Goal: Task Accomplishment & Management: Use online tool/utility

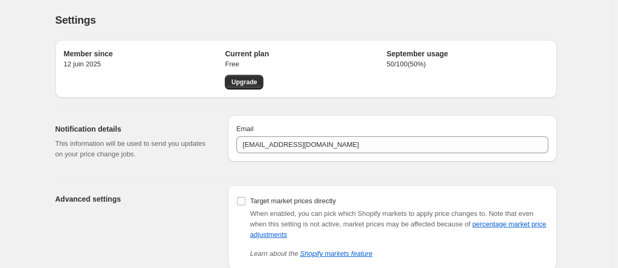
scroll to position [59, 0]
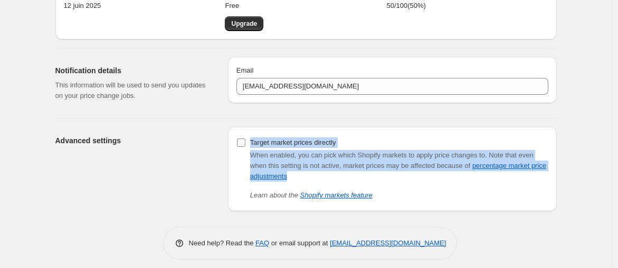
drag, startPoint x: 305, startPoint y: 175, endPoint x: 253, endPoint y: 147, distance: 59.0
click at [253, 147] on div "Target market prices directly When enabled, you can pick which Shopify markets …" at bounding box center [392, 168] width 312 height 65
copy div "Target market prices directly When enabled, you can pick which Shopify markets …"
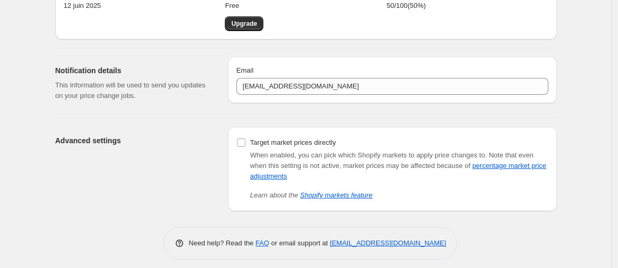
click at [562, 20] on div "Settings. This page is ready Settings Member since 12 juin 2025 Current plan Fr…" at bounding box center [306, 108] width 526 height 334
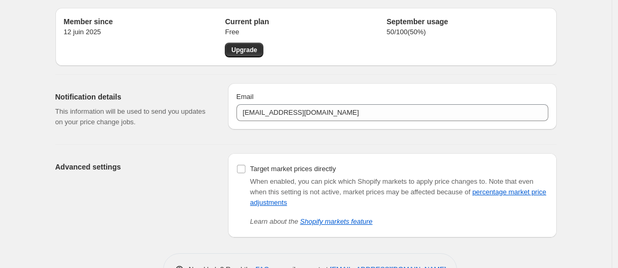
scroll to position [0, 0]
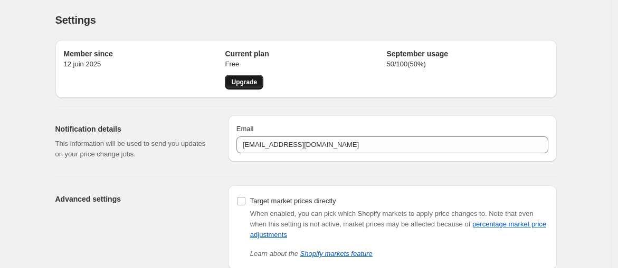
click at [244, 78] on link "Upgrade" at bounding box center [244, 82] width 39 height 15
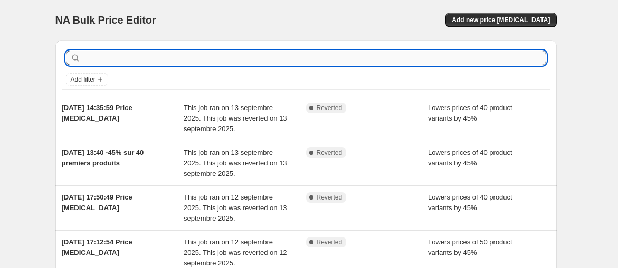
click at [148, 56] on input "text" at bounding box center [314, 58] width 463 height 15
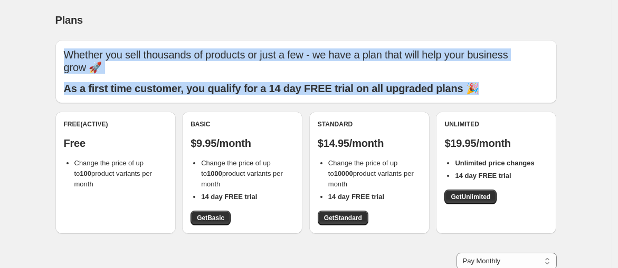
drag, startPoint x: 574, startPoint y: 101, endPoint x: 473, endPoint y: -4, distance: 146.2
click at [473, 0] on html "Home Settings Plans Skip to content Plans. This page is ready Plans Whether you…" at bounding box center [309, 134] width 618 height 268
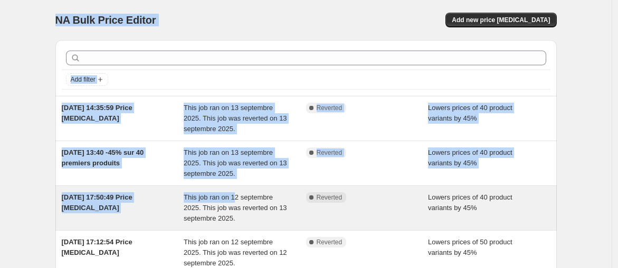
drag, startPoint x: 31, startPoint y: 16, endPoint x: 238, endPoint y: 188, distance: 268.9
click at [238, 188] on div "NA Bulk Price Editor. This page is ready NA Bulk Price Editor Add new price cha…" at bounding box center [305, 190] width 611 height 380
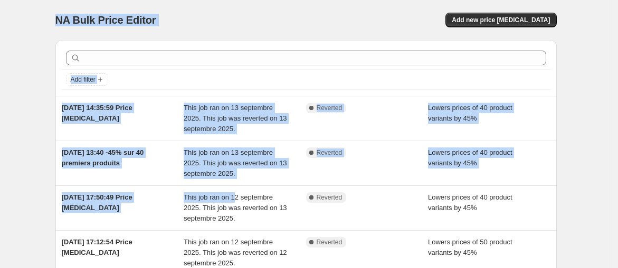
copy div "NA Bulk Price Editor Add new price change job Add filter 13 sept. 2025, 14:35:5…"
click at [87, 76] on span "Add filter" at bounding box center [83, 79] width 25 height 8
click at [104, 76] on icon "Add filter" at bounding box center [100, 79] width 8 height 8
click at [202, 18] on div "NA Bulk Price Editor" at bounding box center [175, 20] width 241 height 15
click at [203, 18] on div "NA Bulk Price Editor" at bounding box center [175, 20] width 241 height 15
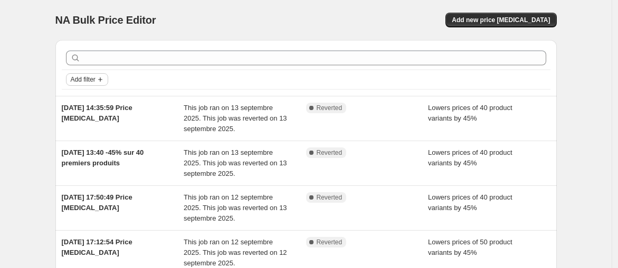
click at [102, 80] on icon "Add filter" at bounding box center [100, 79] width 8 height 8
click at [93, 97] on span "Job status" at bounding box center [90, 100] width 31 height 8
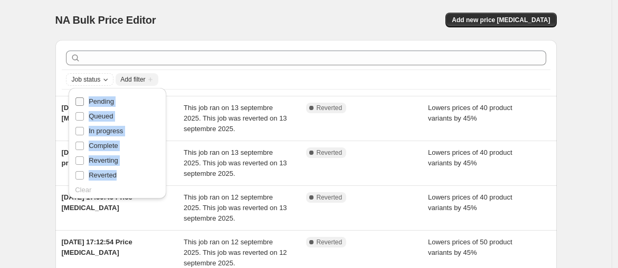
drag, startPoint x: 132, startPoint y: 181, endPoint x: 89, endPoint y: 98, distance: 93.7
click at [89, 98] on ul "Pending Queued In progress Complete Reverting Reverted" at bounding box center [117, 138] width 85 height 89
copy ul "Pending Queued In progress Complete Reverting Reverted"
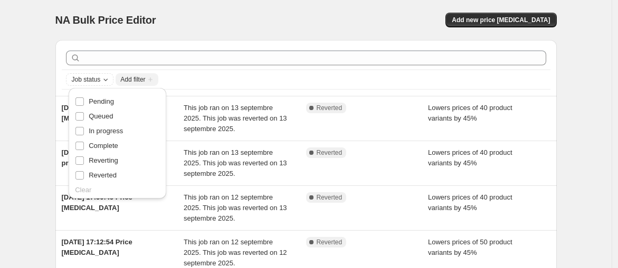
click at [296, 24] on div "NA Bulk Price Editor" at bounding box center [175, 20] width 241 height 15
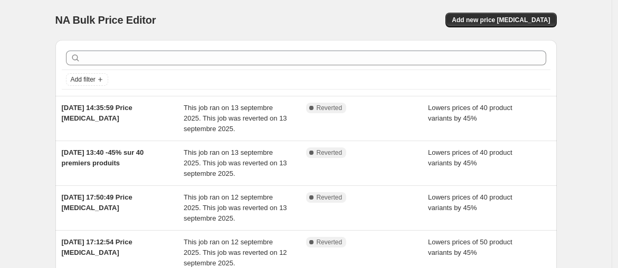
drag, startPoint x: 461, startPoint y: 21, endPoint x: 571, endPoint y: 24, distance: 110.3
click at [568, 28] on div "NA Bulk Price Editor. This page is ready NA Bulk Price Editor Add new price cha…" at bounding box center [306, 190] width 526 height 380
drag, startPoint x: 571, startPoint y: 19, endPoint x: 493, endPoint y: 21, distance: 78.1
click at [523, 22] on div "NA Bulk Price Editor. This page is ready NA Bulk Price Editor Add new price cha…" at bounding box center [306, 190] width 526 height 380
click at [492, 21] on span "Add new price [MEDICAL_DATA]" at bounding box center [500, 20] width 98 height 8
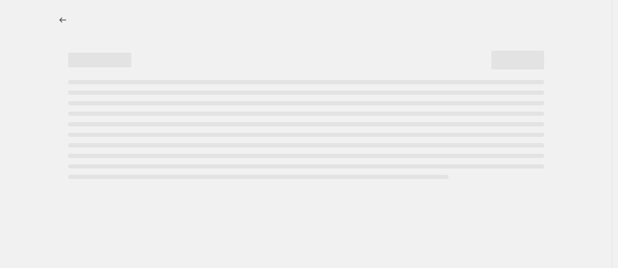
select select "percentage"
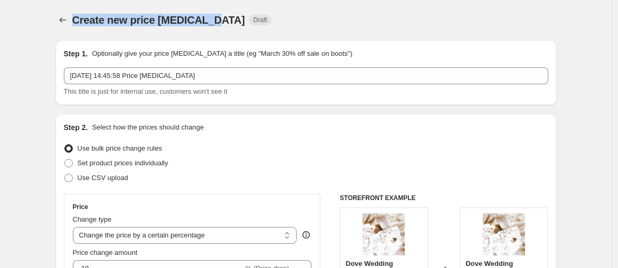
drag, startPoint x: 76, startPoint y: 21, endPoint x: 214, endPoint y: 23, distance: 137.7
click at [214, 23] on div "Create new price change job Draft" at bounding box center [241, 20] width 338 height 15
copy span "Create new price [MEDICAL_DATA]"
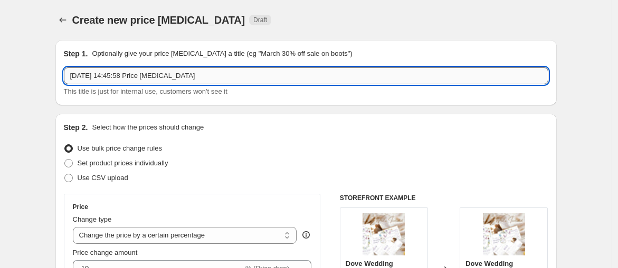
click at [184, 78] on input "[DATE] 14:45:58 Price [MEDICAL_DATA]" at bounding box center [306, 76] width 484 height 17
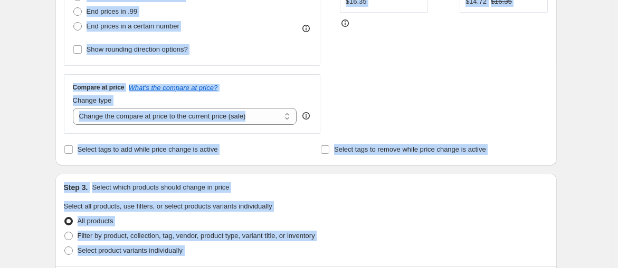
scroll to position [382, 0]
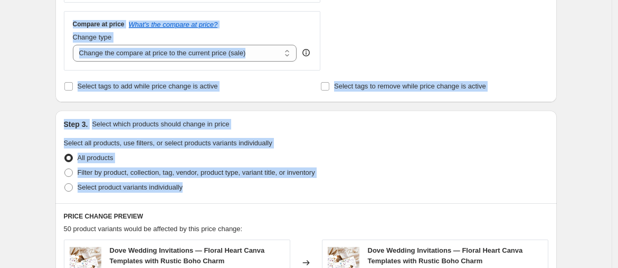
drag, startPoint x: 68, startPoint y: 53, endPoint x: 227, endPoint y: 192, distance: 211.6
click at [227, 192] on div "Step 1. Optionally give your price change job a title (eg "March 30% off sale o…" at bounding box center [302, 137] width 510 height 975
copy div "Step 1. Optionally give your price change job a title (eg "March 30% off sale o…"
click at [286, 112] on div "Step 3. Select which products should change in price Select all products, use f…" at bounding box center [305, 157] width 501 height 93
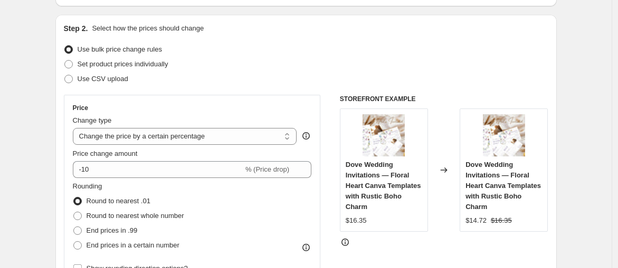
scroll to position [117, 0]
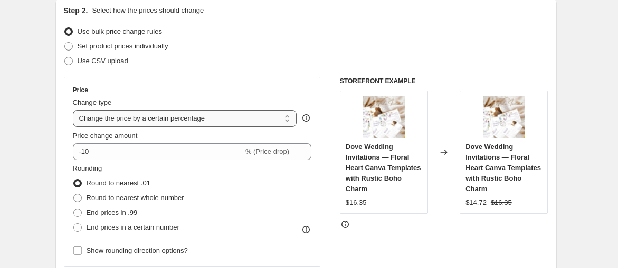
click at [289, 118] on select "Change the price to a certain amount Change the price by a certain amount Chang…" at bounding box center [185, 118] width 224 height 17
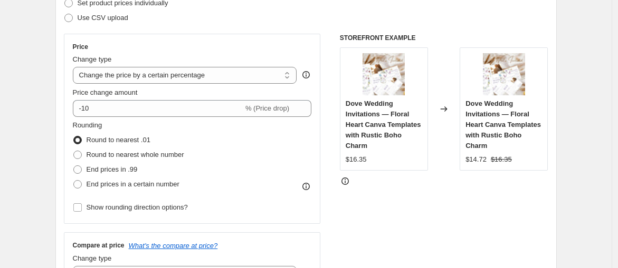
scroll to position [176, 0]
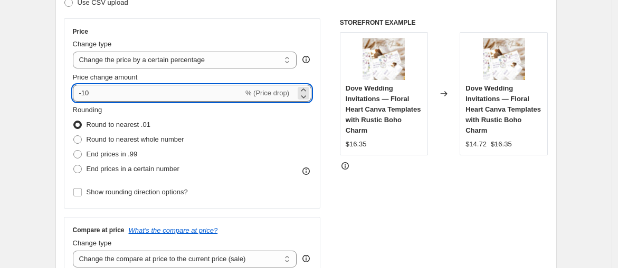
click at [173, 97] on input "-10" at bounding box center [158, 93] width 170 height 17
click at [304, 98] on icon at bounding box center [303, 96] width 11 height 11
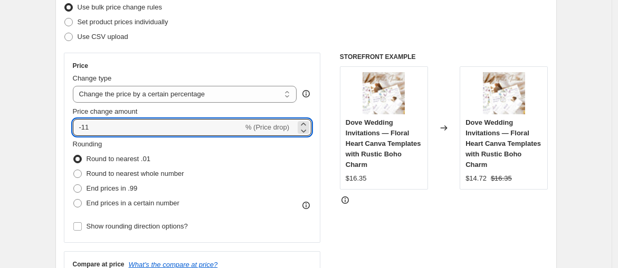
scroll to position [117, 0]
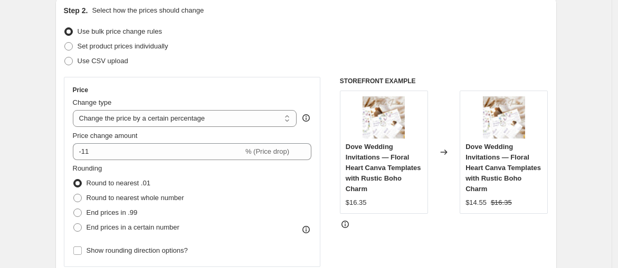
drag, startPoint x: 145, startPoint y: 65, endPoint x: 138, endPoint y: 66, distance: 6.5
click at [138, 66] on div "Use CSV upload" at bounding box center [306, 61] width 484 height 15
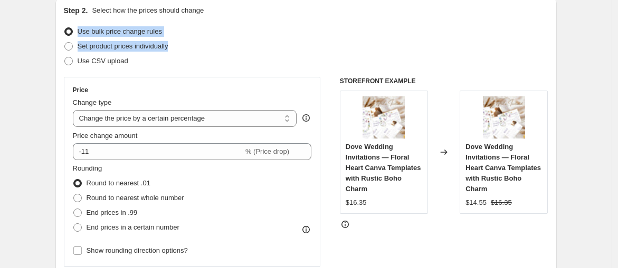
drag, startPoint x: 175, startPoint y: 45, endPoint x: 67, endPoint y: 32, distance: 108.5
click at [67, 32] on ul "Use bulk price change rules Set product prices individually Use CSV upload" at bounding box center [306, 46] width 484 height 44
copy ul "Use bulk price change rules Set product prices individually"
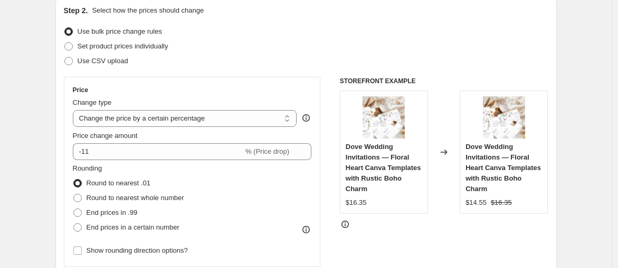
click at [208, 42] on div "Set product prices individually" at bounding box center [306, 46] width 484 height 15
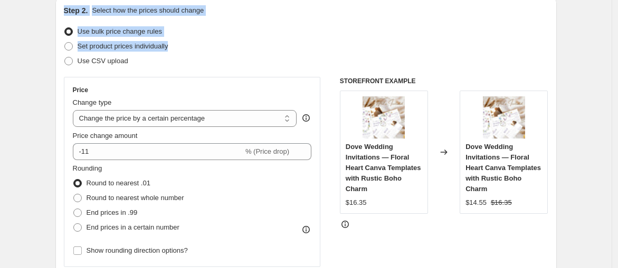
drag, startPoint x: 184, startPoint y: 46, endPoint x: 66, endPoint y: 9, distance: 123.3
click at [66, 9] on div "Step 2. Select how the prices should change Use bulk price change rules Set pro…" at bounding box center [306, 181] width 484 height 353
copy div "Step 2. Select how the prices should change Use bulk price change rules Set pro…"
click at [191, 37] on div "Use bulk price change rules" at bounding box center [306, 31] width 484 height 15
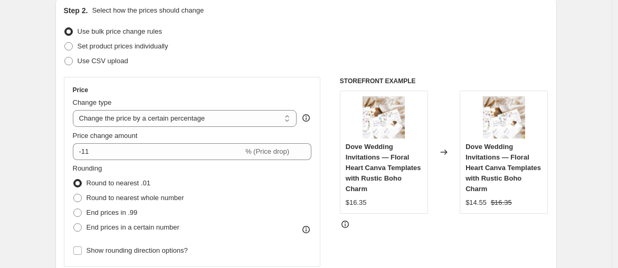
scroll to position [176, 0]
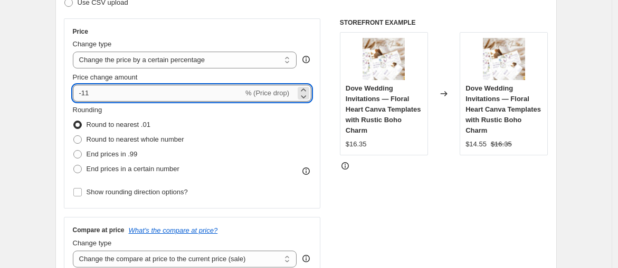
click at [105, 89] on input "-11" at bounding box center [158, 93] width 170 height 17
type input "-1"
type input "-45"
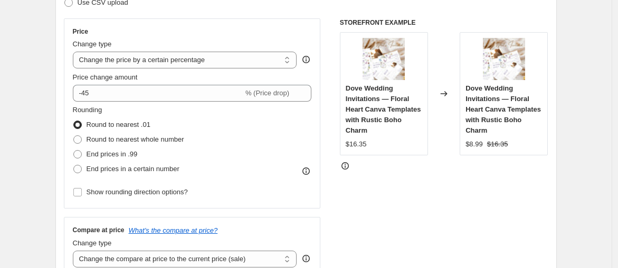
click at [210, 26] on div "Price Change type Change the price to a certain amount Change the price by a ce…" at bounding box center [192, 113] width 257 height 190
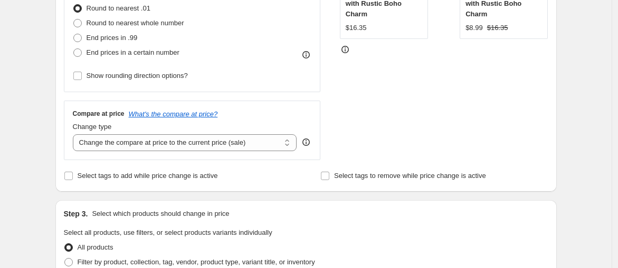
scroll to position [293, 0]
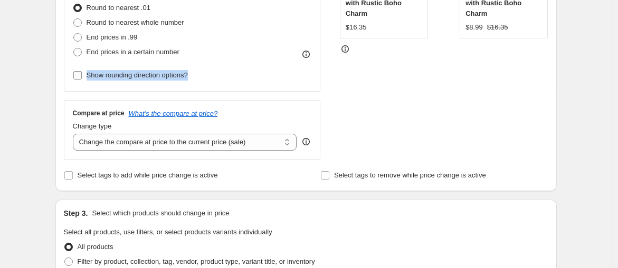
drag, startPoint x: 206, startPoint y: 74, endPoint x: 90, endPoint y: 74, distance: 116.0
click at [90, 74] on div "Rounding Round to nearest .01 Round to nearest whole number End prices in .99 E…" at bounding box center [192, 35] width 239 height 95
copy span "Show rounding direction options?"
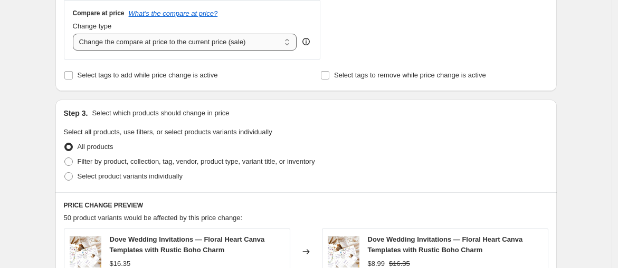
scroll to position [410, 0]
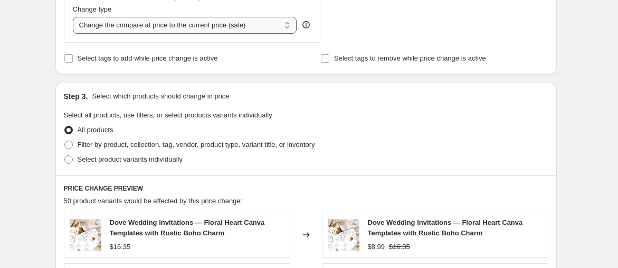
click at [288, 26] on select "Change the compare at price to the current price (sale) Change the compare at p…" at bounding box center [185, 25] width 224 height 17
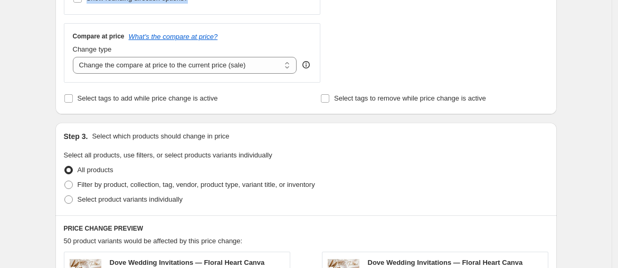
scroll to position [351, 0]
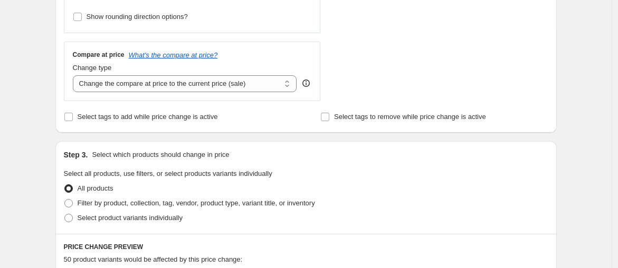
click at [233, 119] on div "Select tags to add while price change is active" at bounding box center [177, 117] width 227 height 15
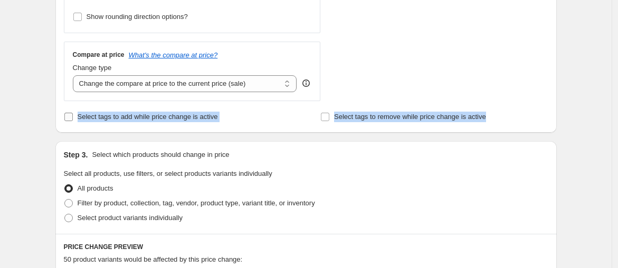
drag, startPoint x: 503, startPoint y: 114, endPoint x: 66, endPoint y: 109, distance: 436.7
click at [66, 110] on div "Select tags to add while price change is active Select tags to remove while pri…" at bounding box center [306, 117] width 484 height 15
copy div "Select tags to add while price change is active Select tags to remove while pri…"
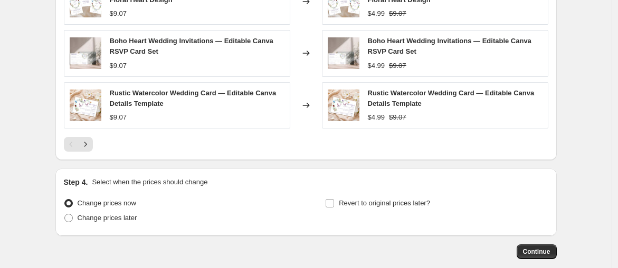
scroll to position [800, 0]
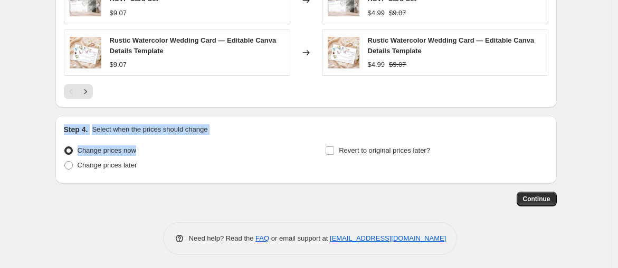
drag, startPoint x: 146, startPoint y: 152, endPoint x: 66, endPoint y: 129, distance: 83.1
click at [66, 129] on div "Step 4. Select when the prices should change Change prices now Change prices la…" at bounding box center [305, 150] width 501 height 68
copy div "Step 4. Select when the prices should change Change prices now"
click at [535, 196] on span "Continue" at bounding box center [536, 199] width 27 height 8
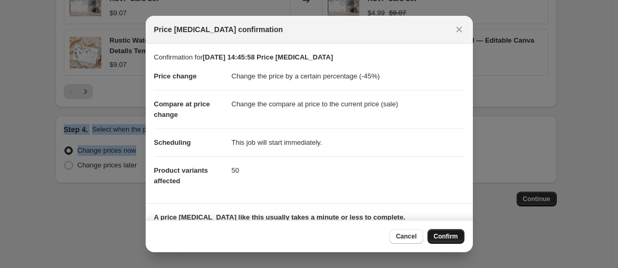
click at [443, 237] on span "Confirm" at bounding box center [446, 237] width 24 height 8
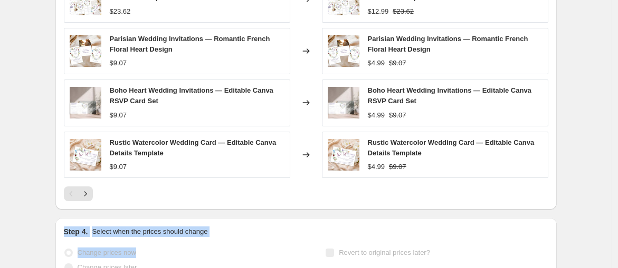
scroll to position [853, 0]
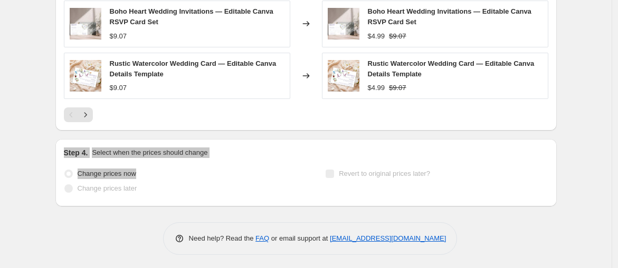
select select "percentage"
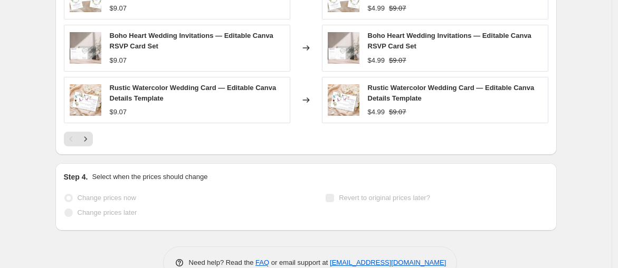
scroll to position [0, 0]
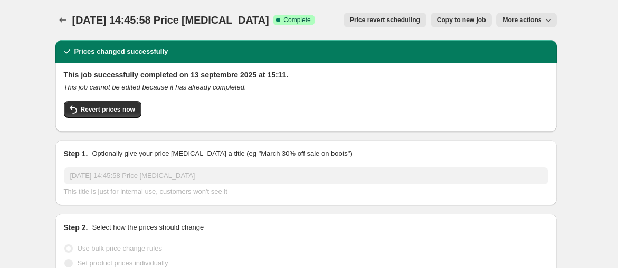
click at [553, 15] on icon "button" at bounding box center [548, 20] width 11 height 11
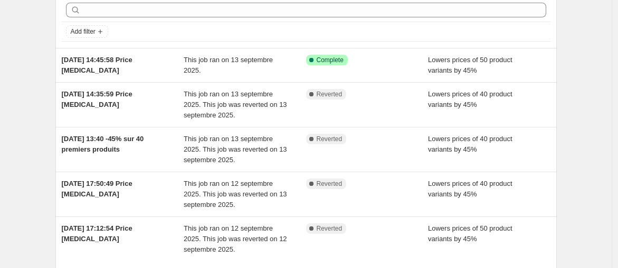
scroll to position [59, 0]
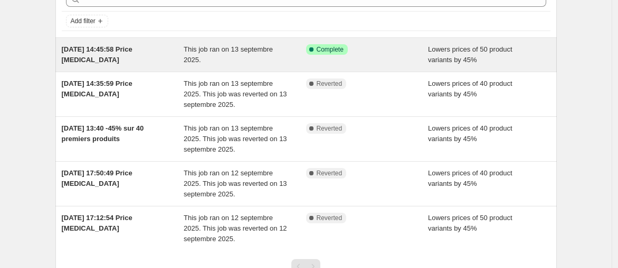
click at [94, 52] on span "13 sept. 2025, 14:45:58 Price change job" at bounding box center [97, 54] width 71 height 18
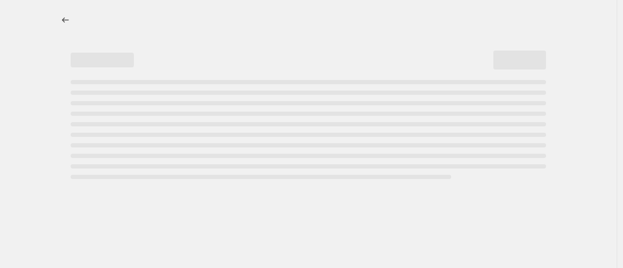
select select "percentage"
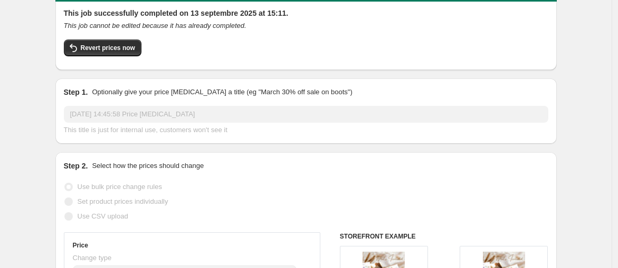
scroll to position [57, 0]
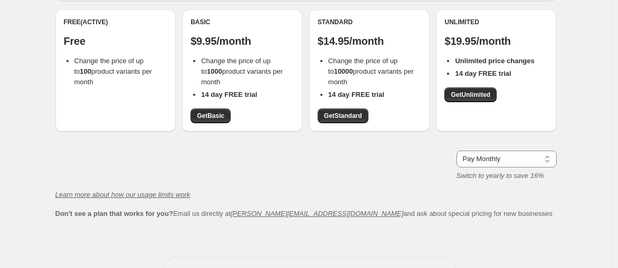
scroll to position [21, 0]
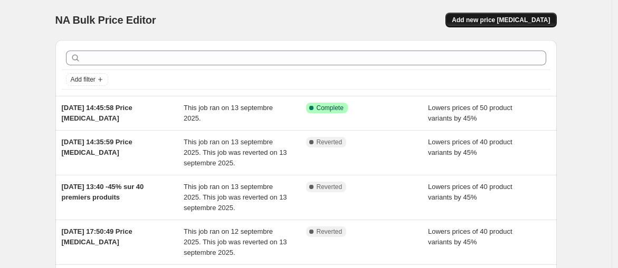
click at [494, 19] on span "Add new price [MEDICAL_DATA]" at bounding box center [500, 20] width 98 height 8
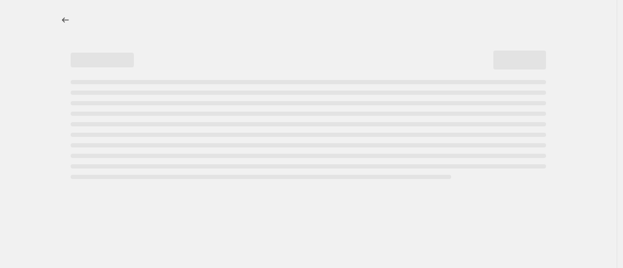
select select "percentage"
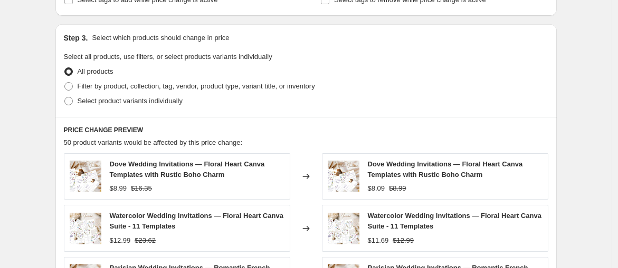
scroll to position [410, 0]
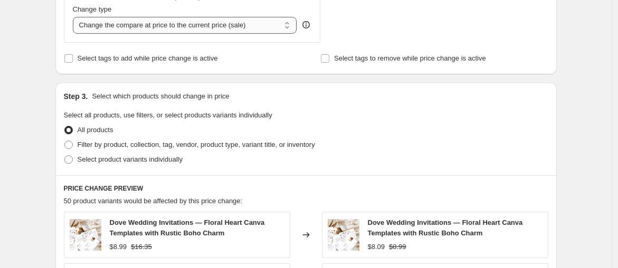
click at [293, 27] on select "Change the compare at price to the current price (sale) Change the compare at p…" at bounding box center [185, 25] width 224 height 17
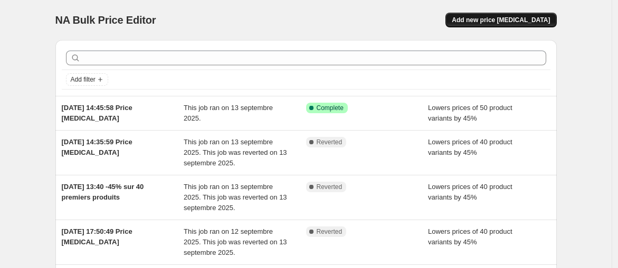
click at [503, 21] on span "Add new price [MEDICAL_DATA]" at bounding box center [500, 20] width 98 height 8
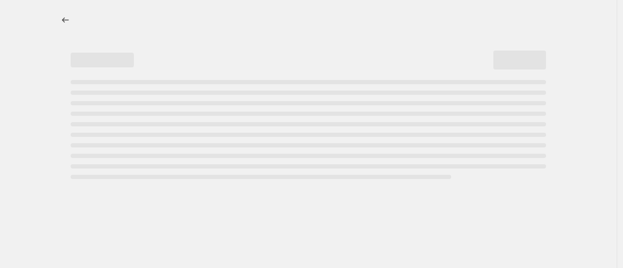
select select "percentage"
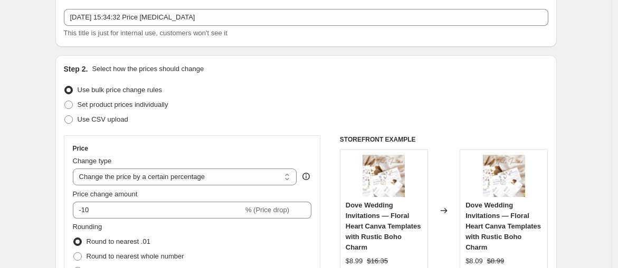
scroll to position [117, 0]
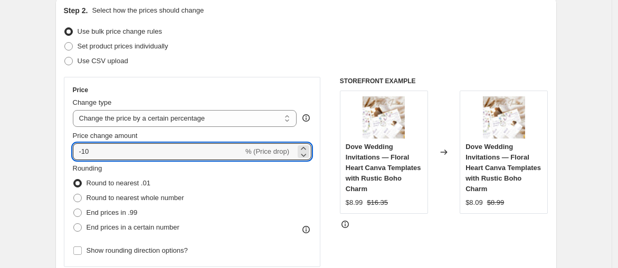
drag, startPoint x: 117, startPoint y: 150, endPoint x: 74, endPoint y: 157, distance: 43.9
click at [74, 157] on div "Price Change type Change the price to a certain amount Change the price by a ce…" at bounding box center [192, 172] width 257 height 190
type input "45"
click at [168, 94] on div "Price Change type Change the price to a certain amount Change the price by a ce…" at bounding box center [192, 172] width 239 height 172
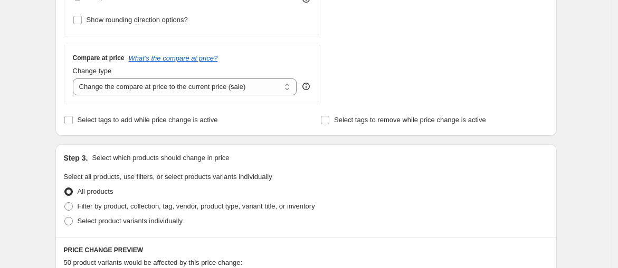
scroll to position [331, 0]
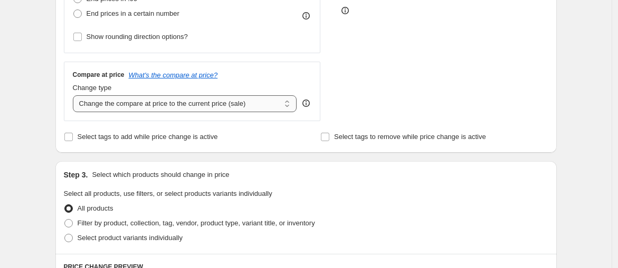
click at [290, 104] on select "Change the compare at price to the current price (sale) Change the compare at p…" at bounding box center [185, 103] width 224 height 17
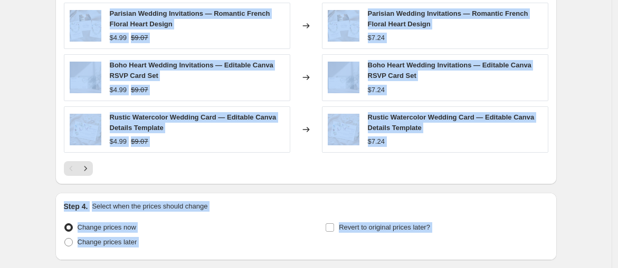
scroll to position [800, 0]
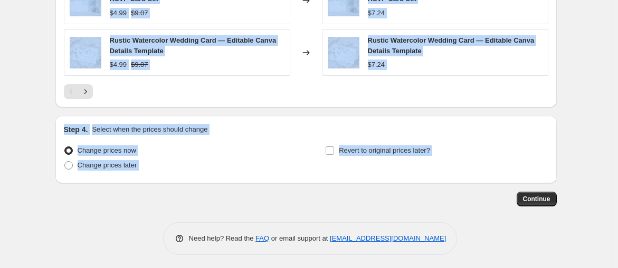
drag, startPoint x: 65, startPoint y: 18, endPoint x: 275, endPoint y: 199, distance: 277.5
copy div "Step 1. Optionally give your price change job a title (eg "March 30% off sale o…"
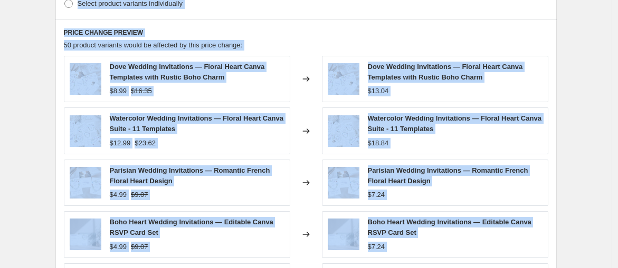
scroll to position [390, 0]
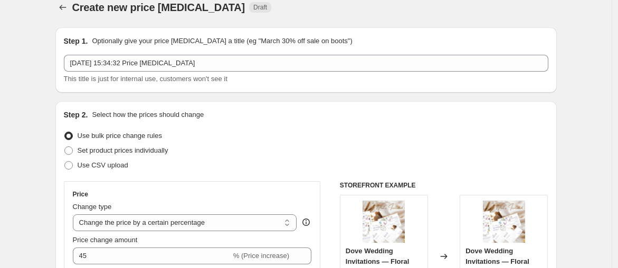
scroll to position [0, 0]
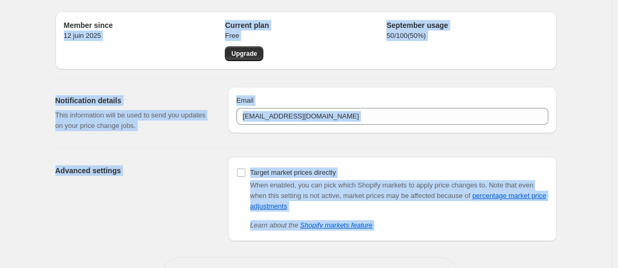
scroll to position [65, 0]
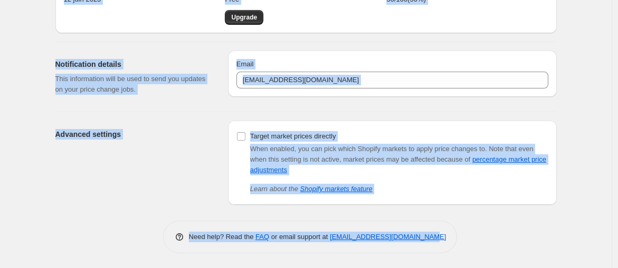
drag, startPoint x: 64, startPoint y: 59, endPoint x: 465, endPoint y: 253, distance: 445.4
click at [465, 253] on div "Settings. This page is ready Settings Member since 12 juin 2025 Current plan Fr…" at bounding box center [306, 102] width 526 height 334
copy div "12 juin 2025 Current plan Free Upgrade September usage 50 / 100 ( 50 %) Notific…"
click at [448, 113] on div "Advanced settings Target market prices directly When enabled, you can pick whic…" at bounding box center [302, 158] width 510 height 93
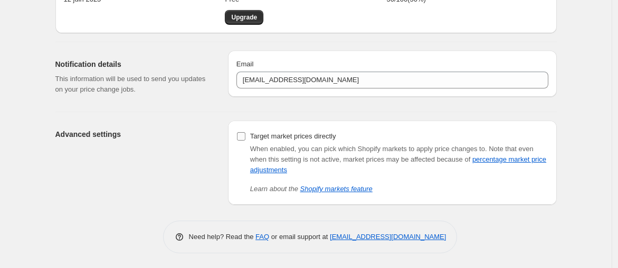
click at [244, 136] on input "Target market prices directly" at bounding box center [241, 136] width 8 height 8
checkbox input "true"
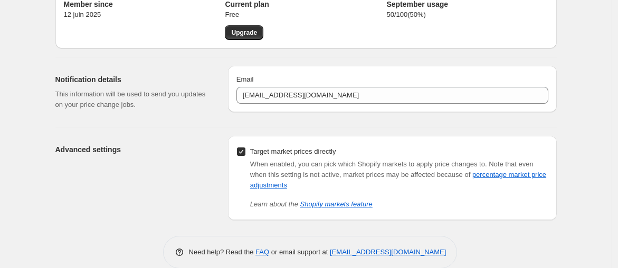
scroll to position [65, 0]
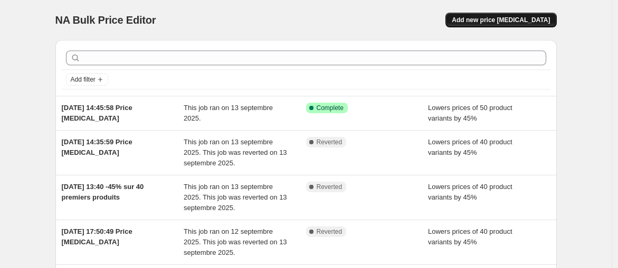
click at [505, 15] on button "Add new price [MEDICAL_DATA]" at bounding box center [500, 20] width 111 height 15
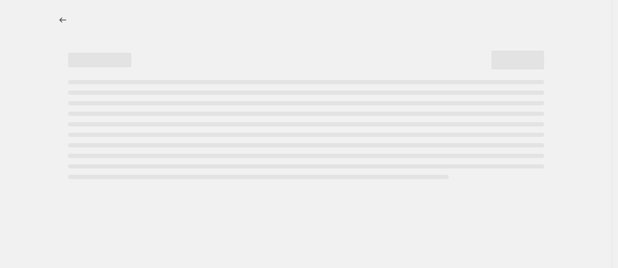
select select "percentage"
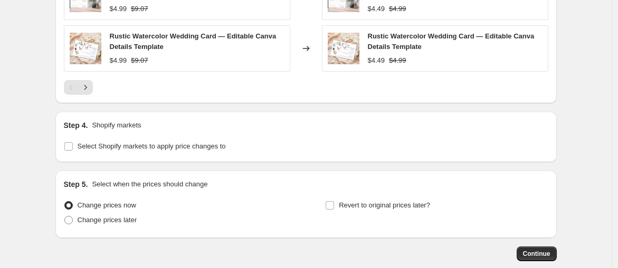
scroll to position [820, 0]
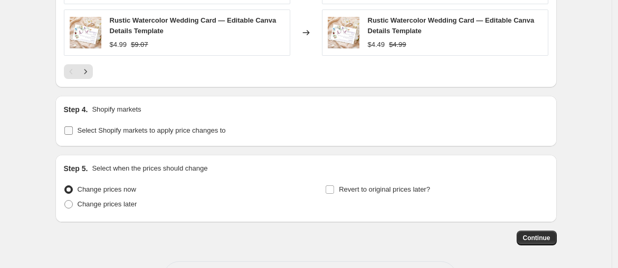
click at [73, 131] on input "Select Shopify markets to apply price changes to" at bounding box center [68, 131] width 8 height 8
checkbox input "true"
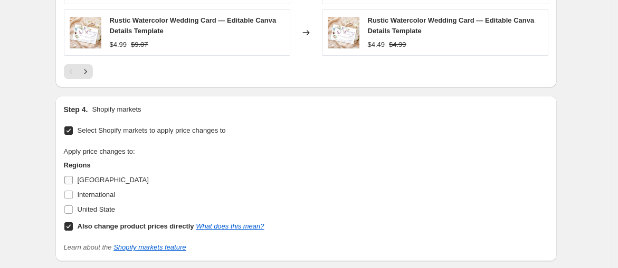
click at [71, 180] on input "[GEOGRAPHIC_DATA]" at bounding box center [68, 180] width 8 height 8
checkbox input "true"
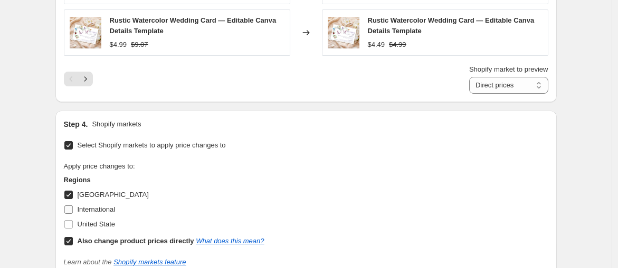
click at [73, 208] on input "International" at bounding box center [68, 210] width 8 height 8
checkbox input "true"
click at [70, 222] on input "United State" at bounding box center [68, 224] width 8 height 8
checkbox input "true"
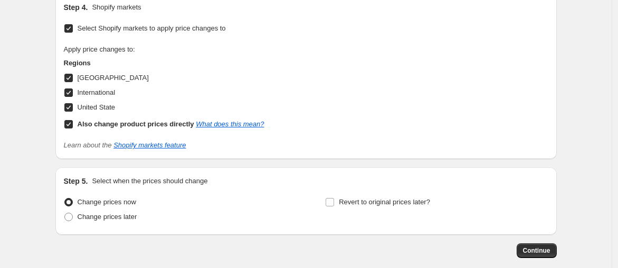
scroll to position [872, 0]
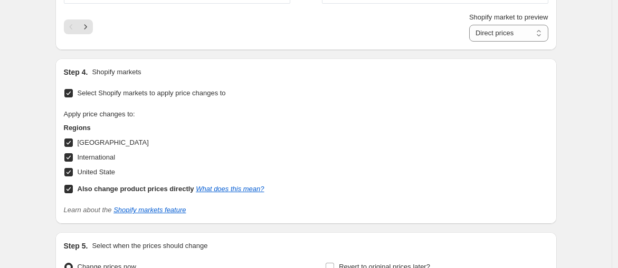
click at [73, 91] on input "Select Shopify markets to apply price changes to" at bounding box center [68, 93] width 8 height 8
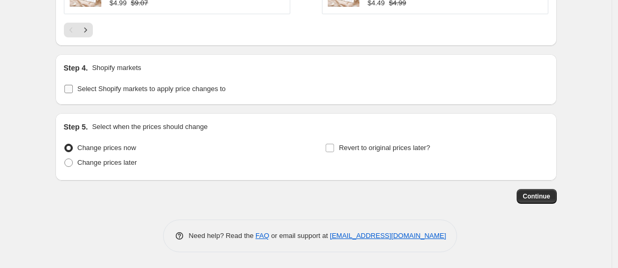
scroll to position [859, 0]
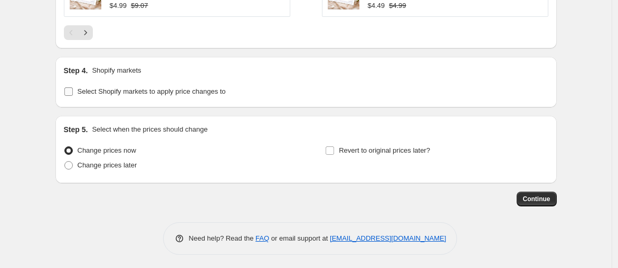
click at [71, 91] on input "Select Shopify markets to apply price changes to" at bounding box center [68, 92] width 8 height 8
checkbox input "true"
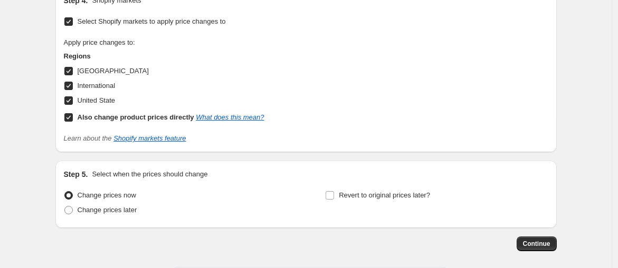
scroll to position [872, 0]
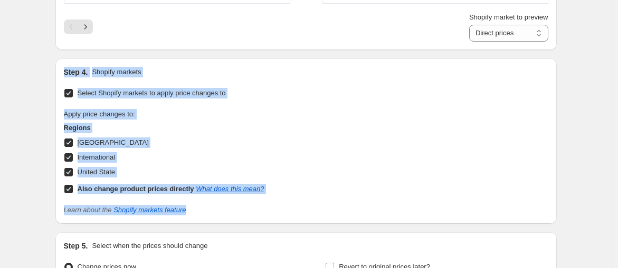
drag, startPoint x: 62, startPoint y: 70, endPoint x: 254, endPoint y: 195, distance: 229.4
click at [254, 195] on div "Step 4. Shopify markets Select Shopify markets to apply price changes to Apply …" at bounding box center [305, 142] width 501 height 166
copy div "Step 4. Shopify markets Select Shopify markets to apply price changes to Apply …"
click at [339, 63] on div "Step 4. Shopify markets Select Shopify markets to apply price changes to Apply …" at bounding box center [305, 142] width 501 height 166
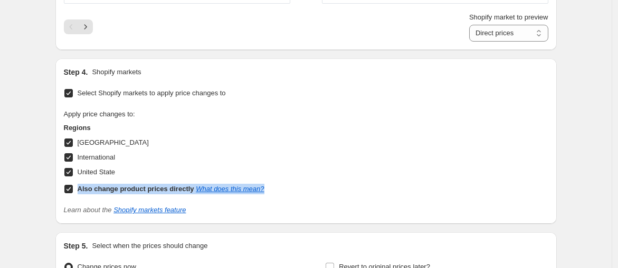
drag, startPoint x: 287, startPoint y: 189, endPoint x: 79, endPoint y: 189, distance: 207.8
click at [79, 189] on div "Apply price changes to: Regions France International United State Also change p…" at bounding box center [306, 153] width 484 height 88
copy div "Also change product prices directly What does this mean?"
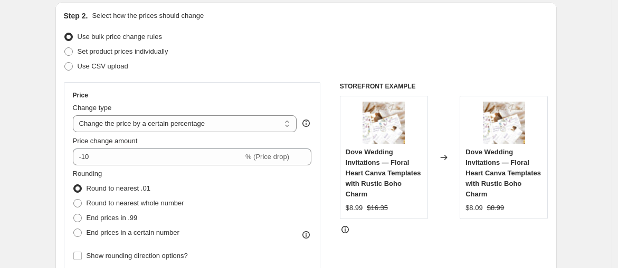
scroll to position [176, 0]
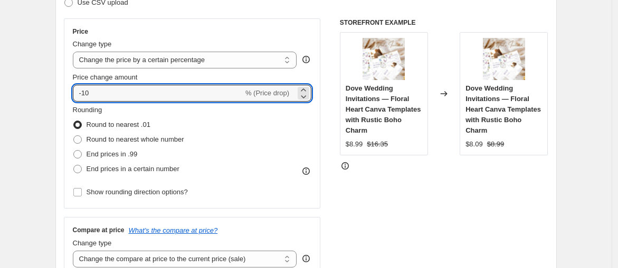
drag, startPoint x: 107, startPoint y: 89, endPoint x: 69, endPoint y: 92, distance: 37.6
click at [69, 92] on div "Price Change type Change the price to a certain amount Change the price by a ce…" at bounding box center [192, 113] width 257 height 190
type input "45"
click at [238, 30] on div "Price" at bounding box center [192, 31] width 239 height 8
click at [81, 93] on input "45" at bounding box center [152, 93] width 158 height 17
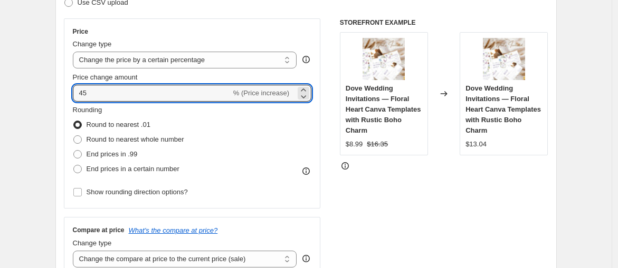
drag, startPoint x: 99, startPoint y: 94, endPoint x: 64, endPoint y: 93, distance: 34.8
click at [64, 93] on div "Step 2. Select how the prices should change Use bulk price change rules Set pro…" at bounding box center [305, 123] width 501 height 370
click at [105, 90] on input "Price change amount" at bounding box center [177, 93] width 208 height 17
click at [92, 90] on input "Price change amount" at bounding box center [177, 93] width 208 height 17
type input "-45"
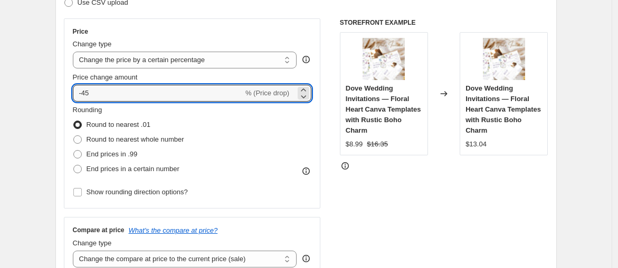
click at [277, 32] on div "Price" at bounding box center [192, 31] width 239 height 8
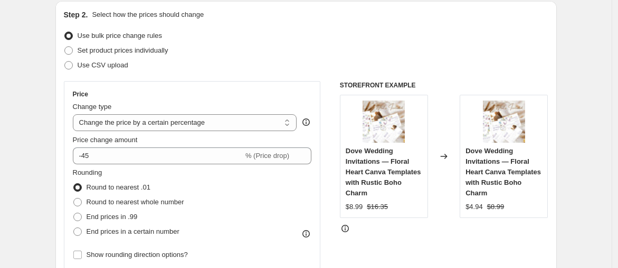
scroll to position [59, 0]
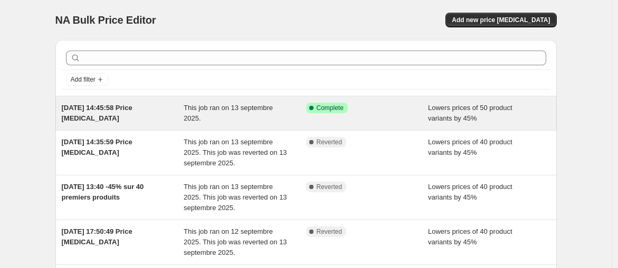
click at [126, 108] on span "13 sept. 2025, 14:45:58 Price change job" at bounding box center [97, 113] width 71 height 18
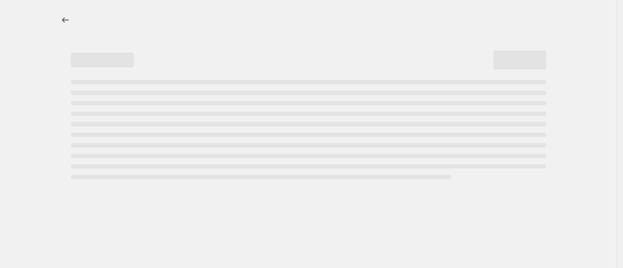
select select "percentage"
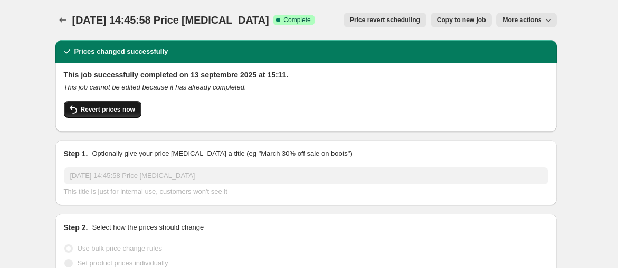
click at [114, 109] on span "Revert prices now" at bounding box center [108, 109] width 54 height 8
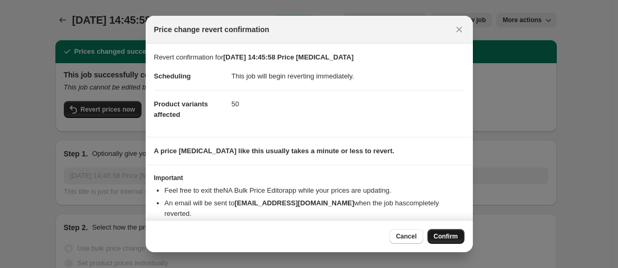
click at [446, 239] on span "Confirm" at bounding box center [446, 237] width 24 height 8
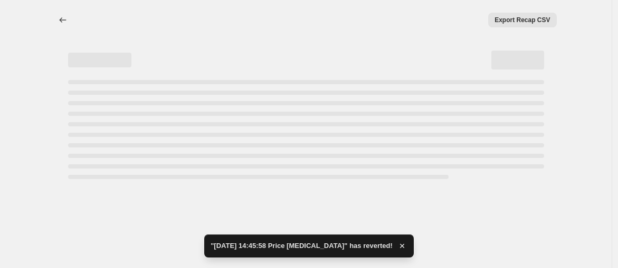
select select "percentage"
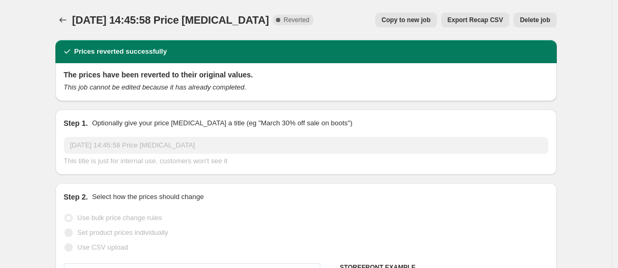
click at [534, 22] on span "Delete job" at bounding box center [535, 20] width 30 height 8
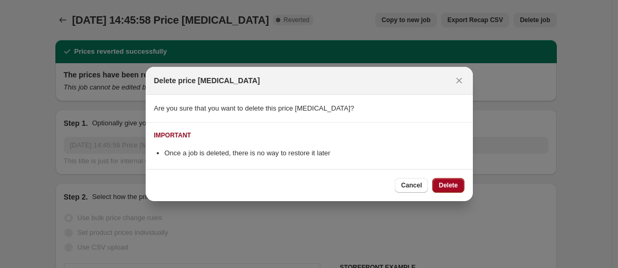
click at [441, 187] on span "Delete" at bounding box center [447, 185] width 19 height 8
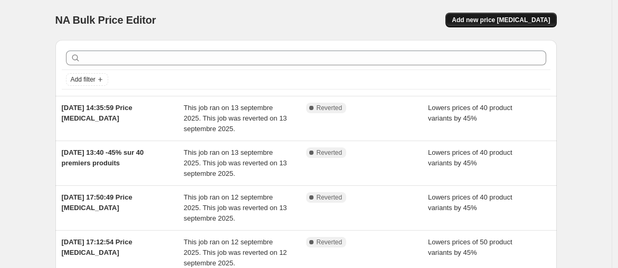
click at [501, 16] on span "Add new price [MEDICAL_DATA]" at bounding box center [500, 20] width 98 height 8
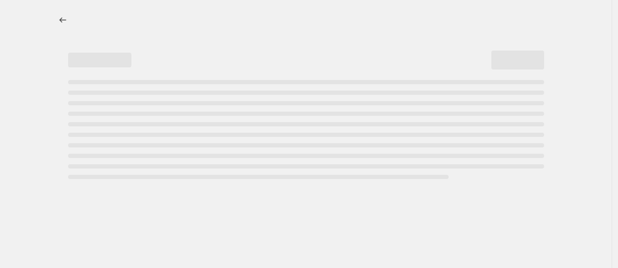
select select "percentage"
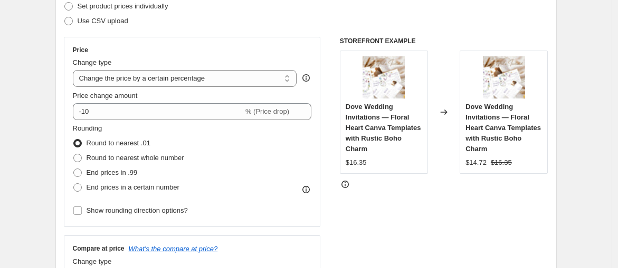
scroll to position [176, 0]
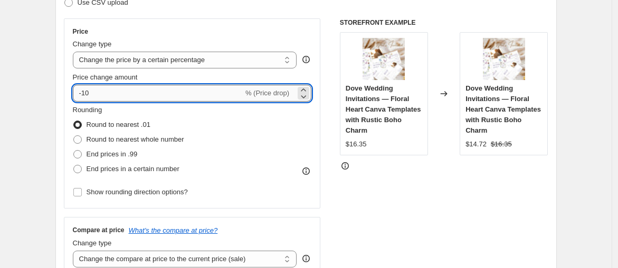
click at [114, 92] on input "-10" at bounding box center [158, 93] width 170 height 17
type input "-1"
type input "-45"
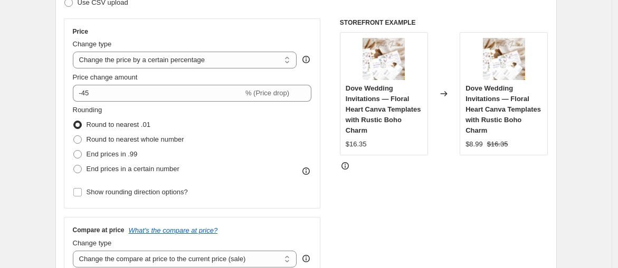
click at [169, 24] on div "Price Change type Change the price to a certain amount Change the price by a ce…" at bounding box center [192, 113] width 257 height 190
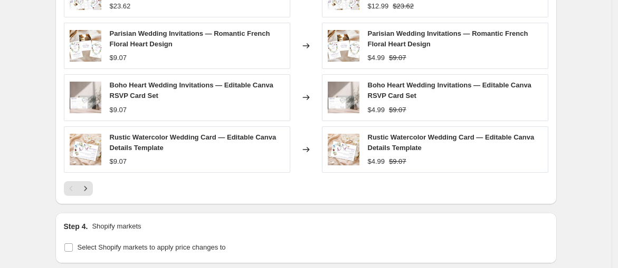
scroll to position [820, 0]
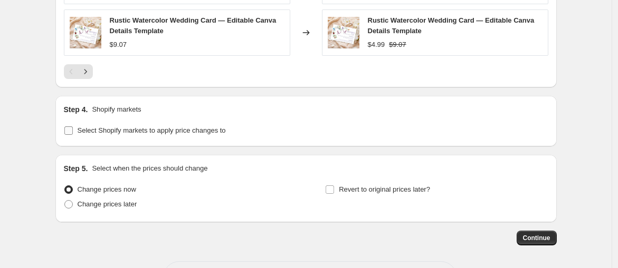
click at [71, 130] on input "Select Shopify markets to apply price changes to" at bounding box center [68, 131] width 8 height 8
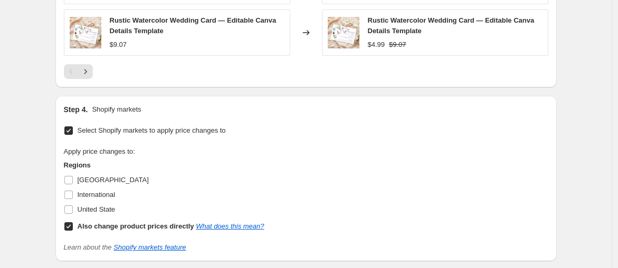
click at [73, 127] on input "Select Shopify markets to apply price changes to" at bounding box center [68, 131] width 8 height 8
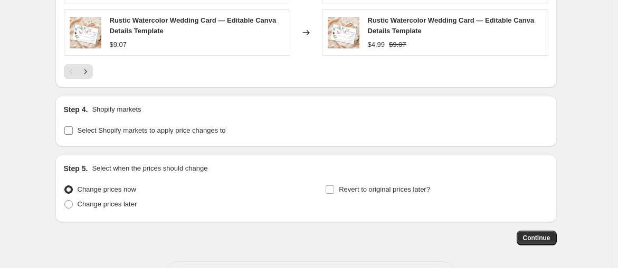
click at [73, 127] on input "Select Shopify markets to apply price changes to" at bounding box center [68, 131] width 8 height 8
checkbox input "true"
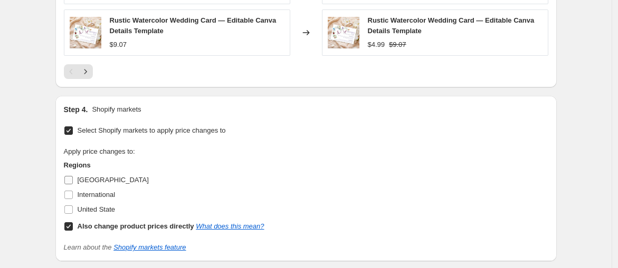
click at [72, 179] on input "France" at bounding box center [68, 180] width 8 height 8
checkbox input "true"
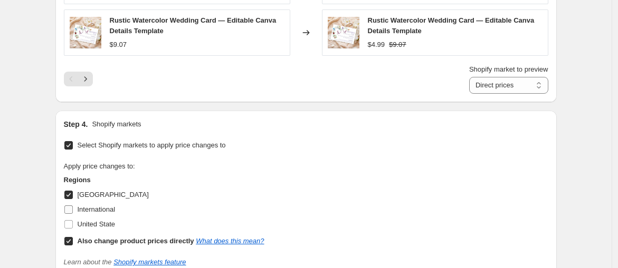
click at [71, 207] on input "International" at bounding box center [68, 210] width 8 height 8
checkbox input "true"
click at [71, 220] on input "United State" at bounding box center [68, 224] width 8 height 8
checkbox input "true"
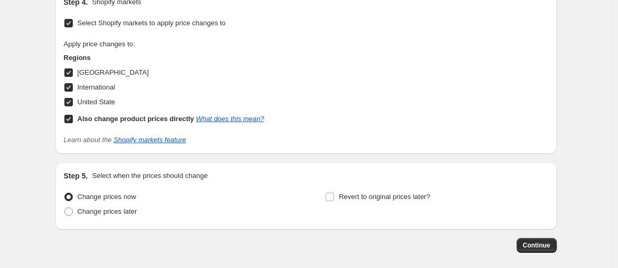
scroll to position [989, 0]
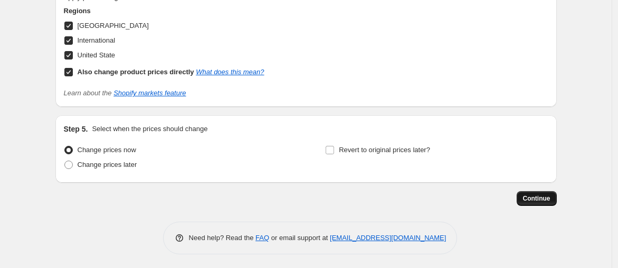
click at [547, 191] on button "Continue" at bounding box center [536, 198] width 40 height 15
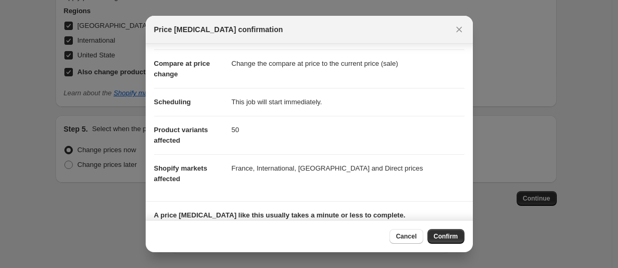
scroll to position [59, 0]
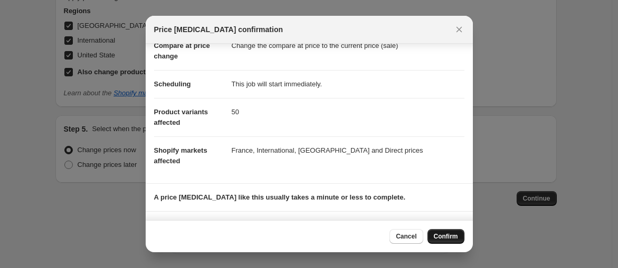
click at [445, 234] on span "Confirm" at bounding box center [446, 237] width 24 height 8
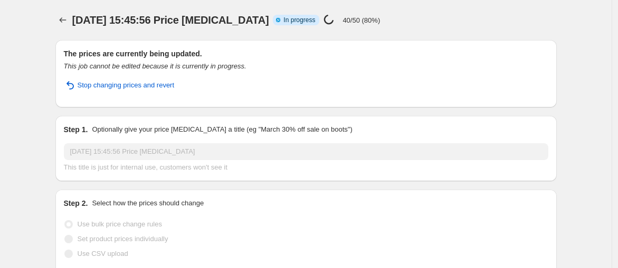
select select "percentage"
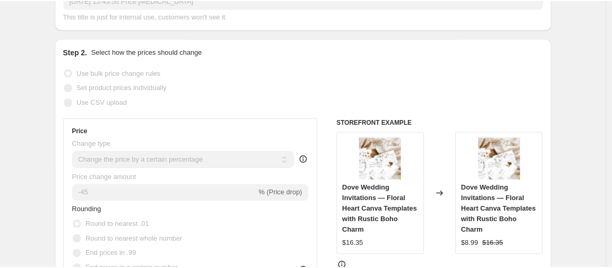
scroll to position [293, 0]
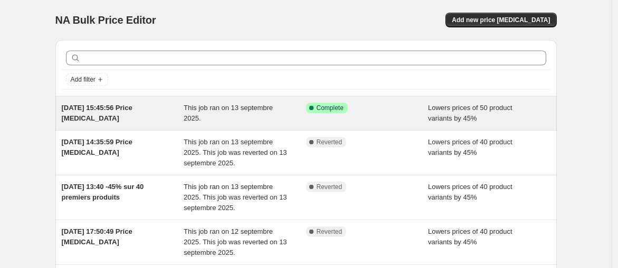
click at [76, 110] on span "[DATE] 15:45:56 Price [MEDICAL_DATA]" at bounding box center [97, 113] width 71 height 18
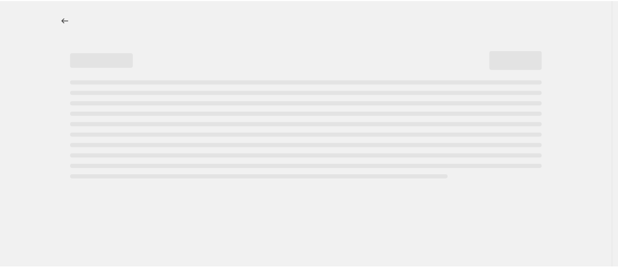
select select "percentage"
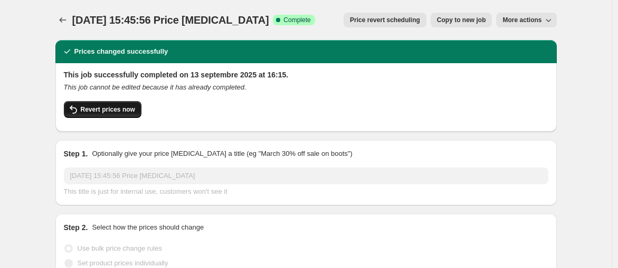
click at [125, 109] on span "Revert prices now" at bounding box center [108, 109] width 54 height 8
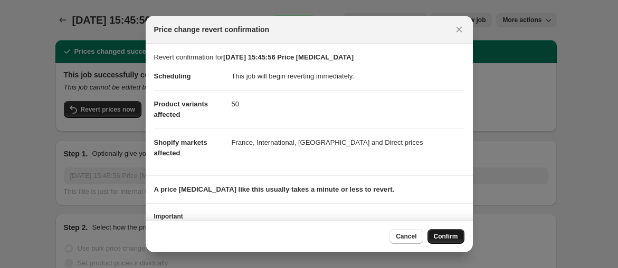
click at [441, 234] on span "Confirm" at bounding box center [446, 237] width 24 height 8
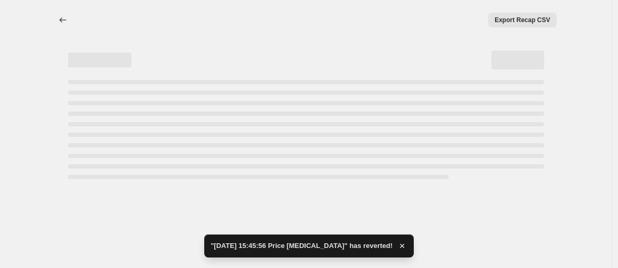
select select "percentage"
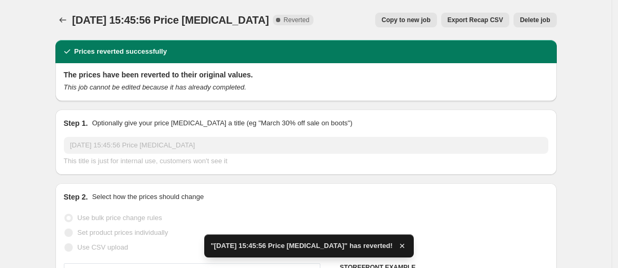
click at [541, 15] on button "Delete job" at bounding box center [534, 20] width 43 height 15
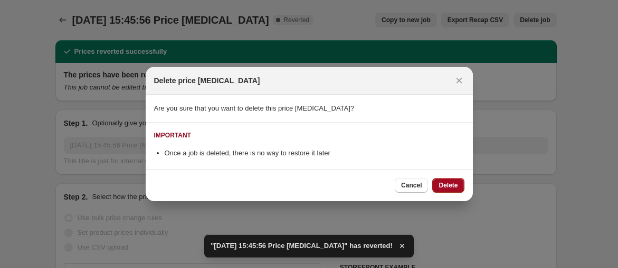
click at [446, 186] on span "Delete" at bounding box center [447, 185] width 19 height 8
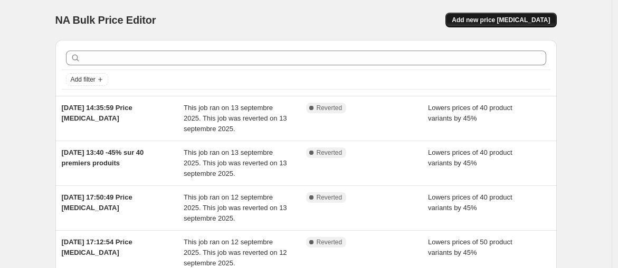
click at [502, 20] on span "Add new price [MEDICAL_DATA]" at bounding box center [500, 20] width 98 height 8
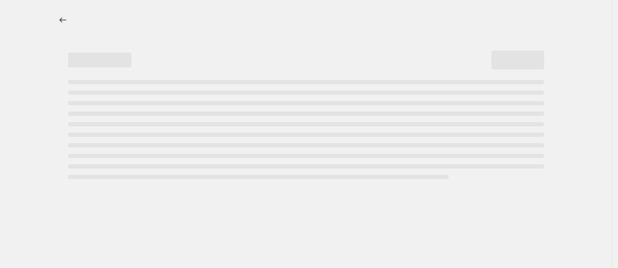
select select "percentage"
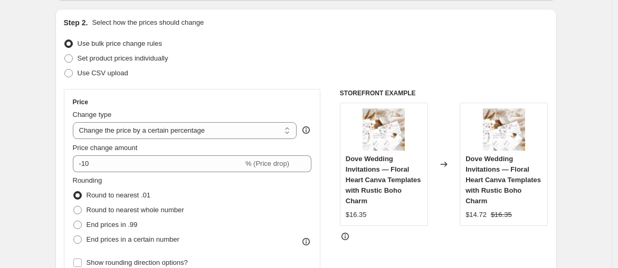
scroll to position [176, 0]
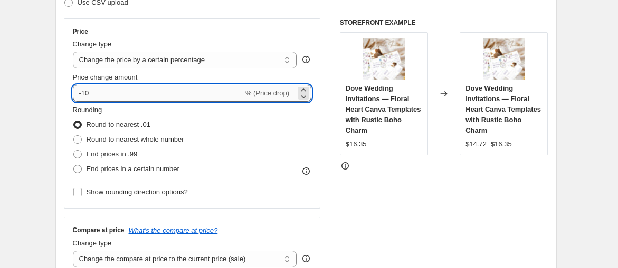
click at [116, 92] on input "-10" at bounding box center [158, 93] width 170 height 17
type input "-1"
type input "-45"
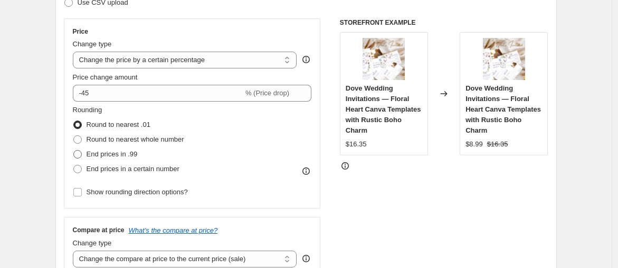
click at [80, 155] on span at bounding box center [77, 154] width 8 height 8
click at [74, 151] on input "End prices in .99" at bounding box center [73, 150] width 1 height 1
radio input "true"
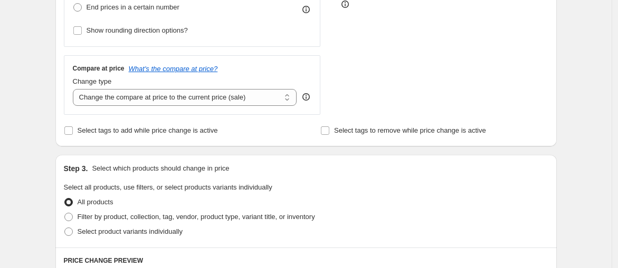
scroll to position [351, 0]
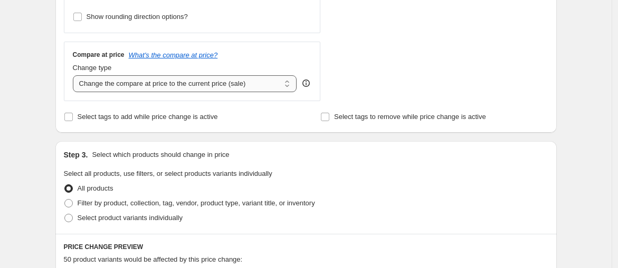
click at [291, 86] on select "Change the compare at price to the current price (sale) Change the compare at p…" at bounding box center [185, 83] width 224 height 17
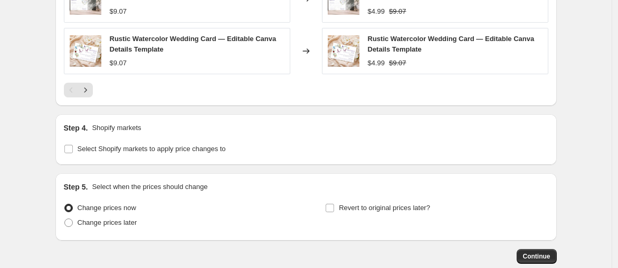
scroll to position [820, 0]
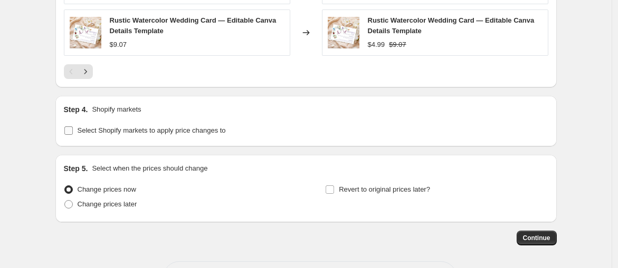
click at [70, 130] on input "Select Shopify markets to apply price changes to" at bounding box center [68, 131] width 8 height 8
checkbox input "true"
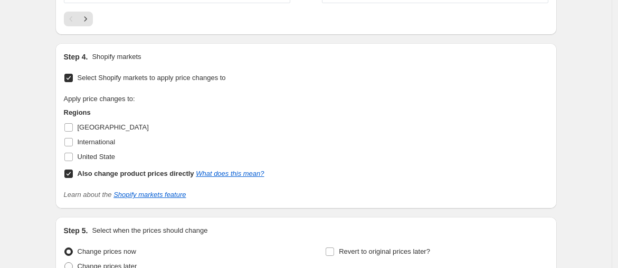
scroll to position [937, 0]
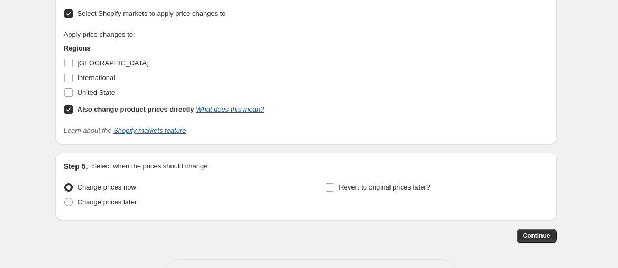
click at [65, 62] on div "Step 4. Shopify markets Select Shopify markets to apply price changes to Apply …" at bounding box center [305, 62] width 501 height 166
click at [71, 76] on input "International" at bounding box center [68, 78] width 8 height 8
checkbox input "true"
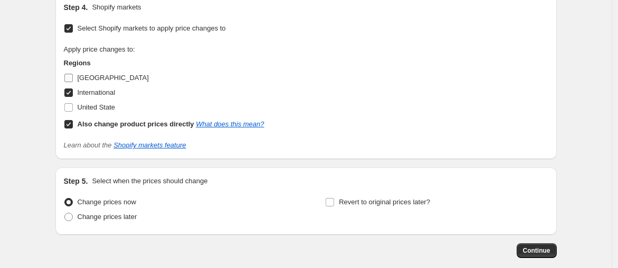
scroll to position [952, 0]
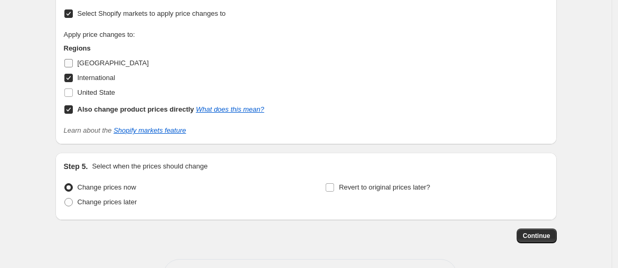
click at [71, 60] on input "[GEOGRAPHIC_DATA]" at bounding box center [68, 63] width 8 height 8
checkbox input "true"
click at [69, 90] on input "United State" at bounding box center [68, 93] width 8 height 8
checkbox input "true"
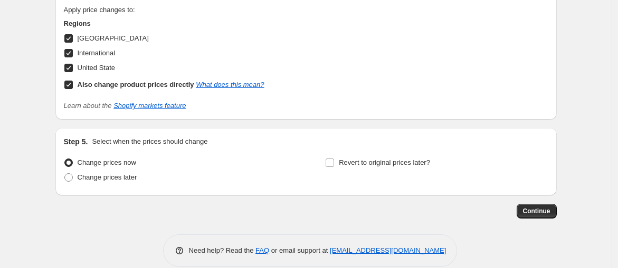
scroll to position [989, 0]
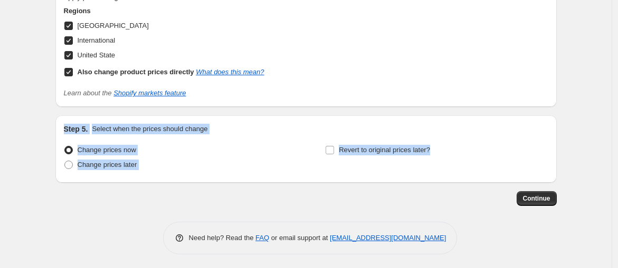
drag, startPoint x: 445, startPoint y: 152, endPoint x: 66, endPoint y: 126, distance: 380.2
click at [66, 126] on div "Step 5. Select when the prices should change Change prices now Change prices la…" at bounding box center [306, 149] width 484 height 51
copy div "Step 5. Select when the prices should change Change prices now Change prices la…"
click at [331, 149] on input "Revert to original prices later?" at bounding box center [329, 150] width 8 height 8
checkbox input "true"
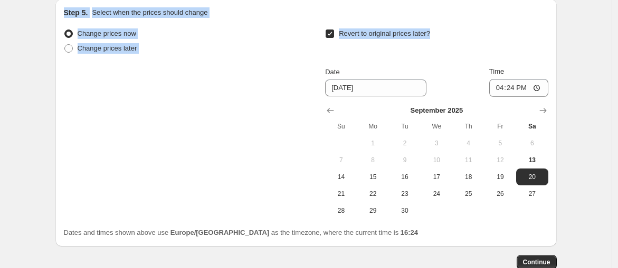
scroll to position [1107, 0]
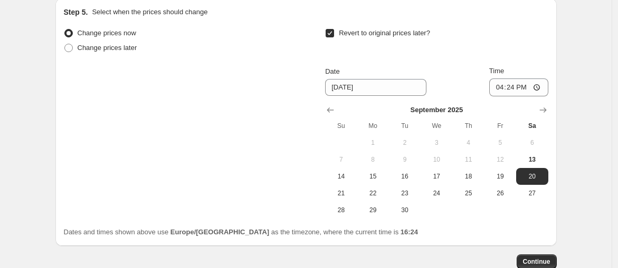
click at [461, 37] on div "Revert to original prices later?" at bounding box center [436, 42] width 223 height 32
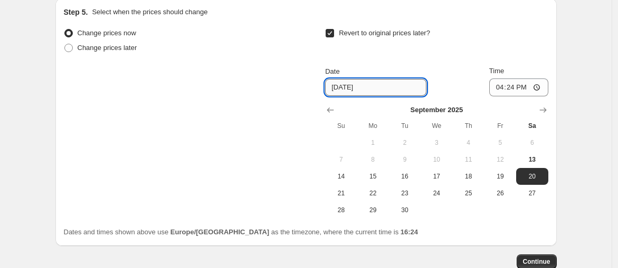
click at [382, 87] on input "9/20/2025" at bounding box center [375, 87] width 101 height 17
drag, startPoint x: 382, startPoint y: 87, endPoint x: 292, endPoint y: 92, distance: 90.8
click at [292, 92] on div "Change prices now Change prices later Revert to original prices later? Date 9/2…" at bounding box center [306, 122] width 484 height 193
type input "9/20/2025"
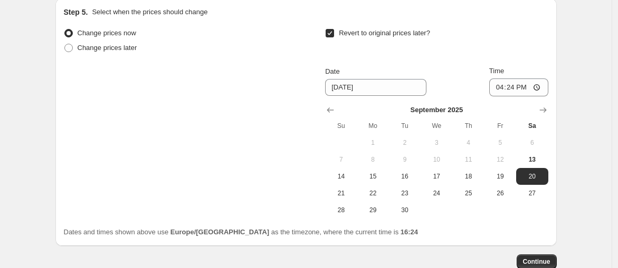
click at [388, 66] on div "Date" at bounding box center [375, 71] width 101 height 11
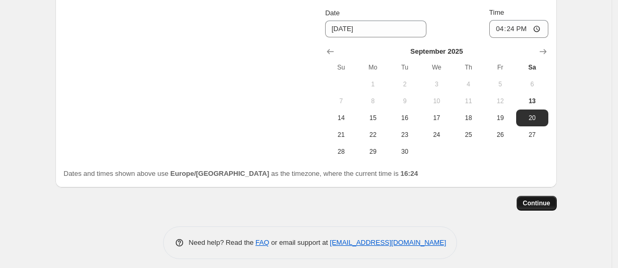
click at [539, 201] on span "Continue" at bounding box center [536, 203] width 27 height 8
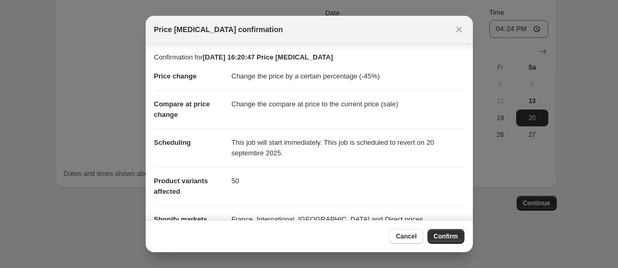
scroll to position [126, 0]
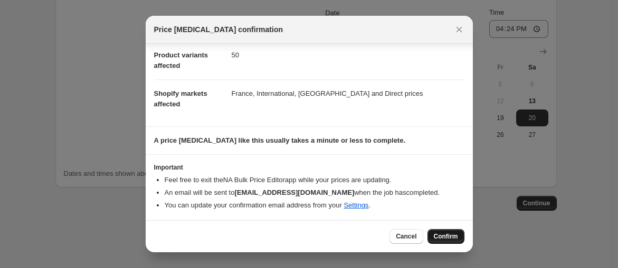
click at [445, 235] on span "Confirm" at bounding box center [446, 237] width 24 height 8
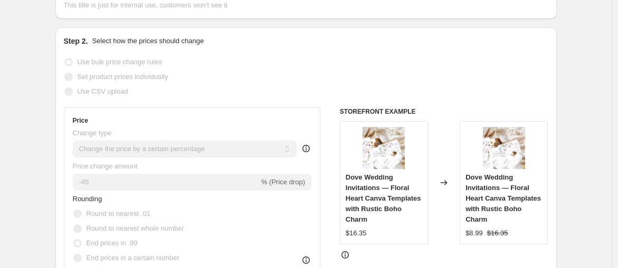
scroll to position [234, 0]
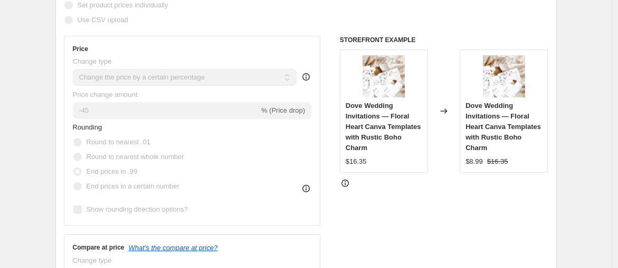
select select "percentage"
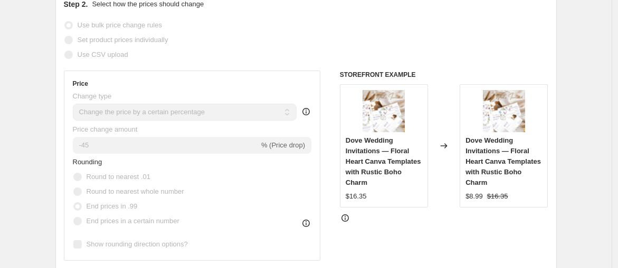
scroll to position [0, 0]
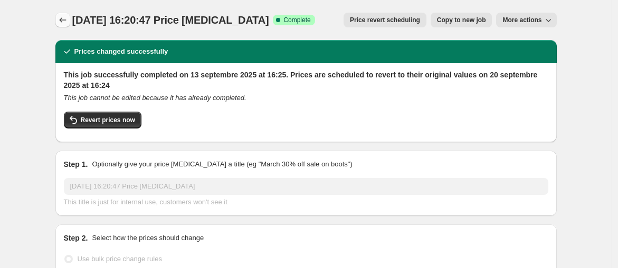
click at [62, 21] on icon "Price change jobs" at bounding box center [62, 20] width 11 height 11
